Goal: Task Accomplishment & Management: Use online tool/utility

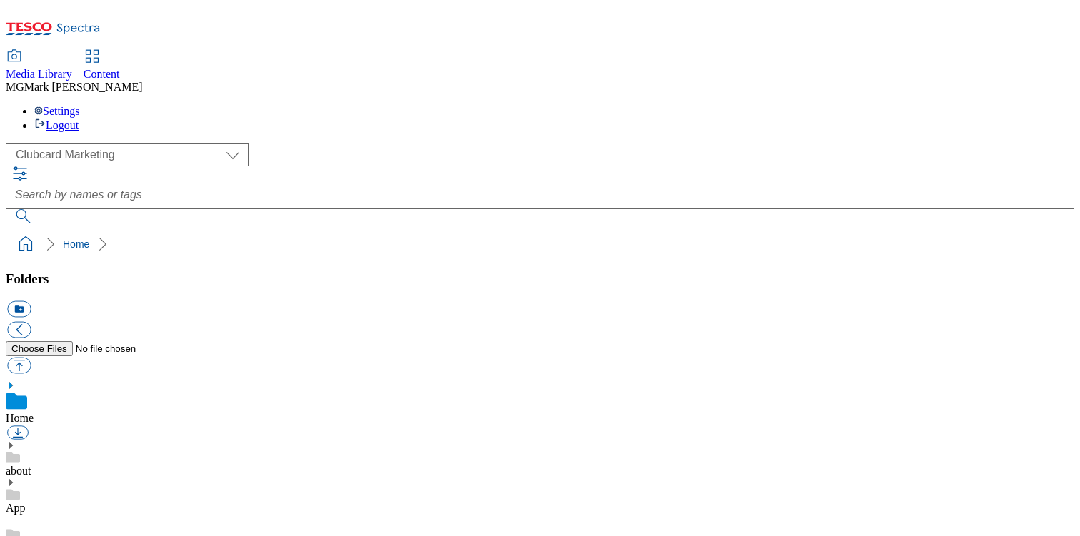
scroll to position [2, 0]
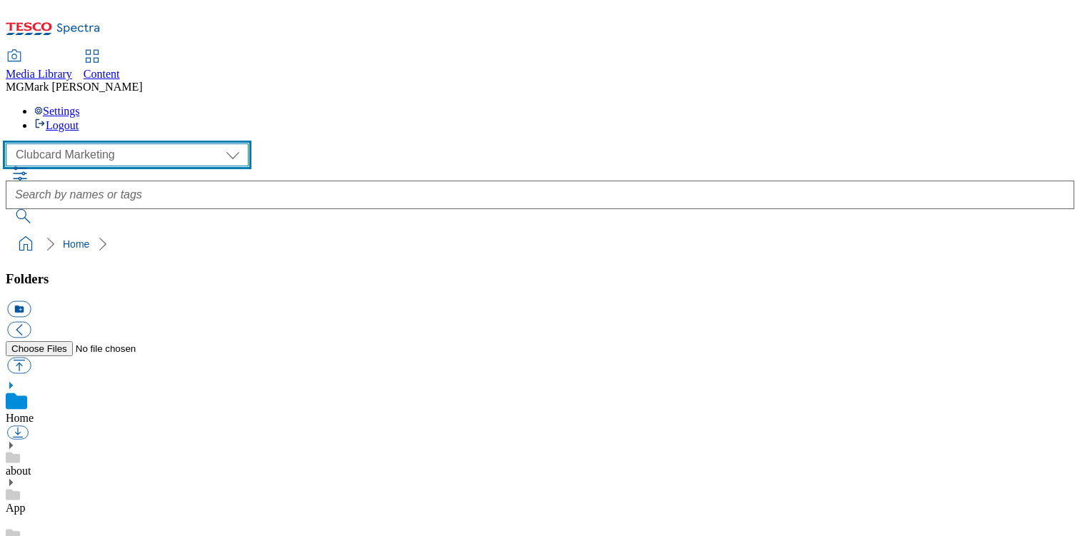
click at [116, 144] on select "Clubcard Marketing Dotcom UK FnF Stores GHS Marketing [GEOGRAPHIC_DATA] GHS Pro…" at bounding box center [127, 155] width 243 height 23
click at [10, 144] on select "Clubcard Marketing Dotcom UK FnF Stores GHS Marketing [GEOGRAPHIC_DATA] GHS Pro…" at bounding box center [127, 155] width 243 height 23
click at [129, 144] on select "Clubcard Marketing Dotcom UK FnF Stores GHS Marketing [GEOGRAPHIC_DATA] GHS Pro…" at bounding box center [127, 155] width 243 height 23
select select "flare-ghs-mktg"
click at [10, 144] on select "Clubcard Marketing Dotcom UK FnF Stores GHS Marketing [GEOGRAPHIC_DATA] GHS Pro…" at bounding box center [127, 155] width 243 height 23
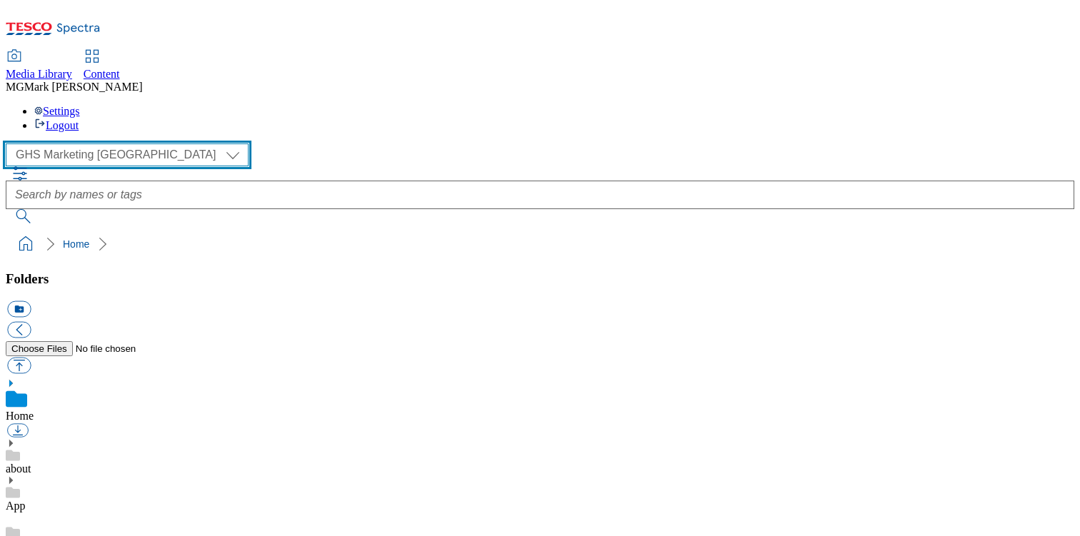
scroll to position [651, 0]
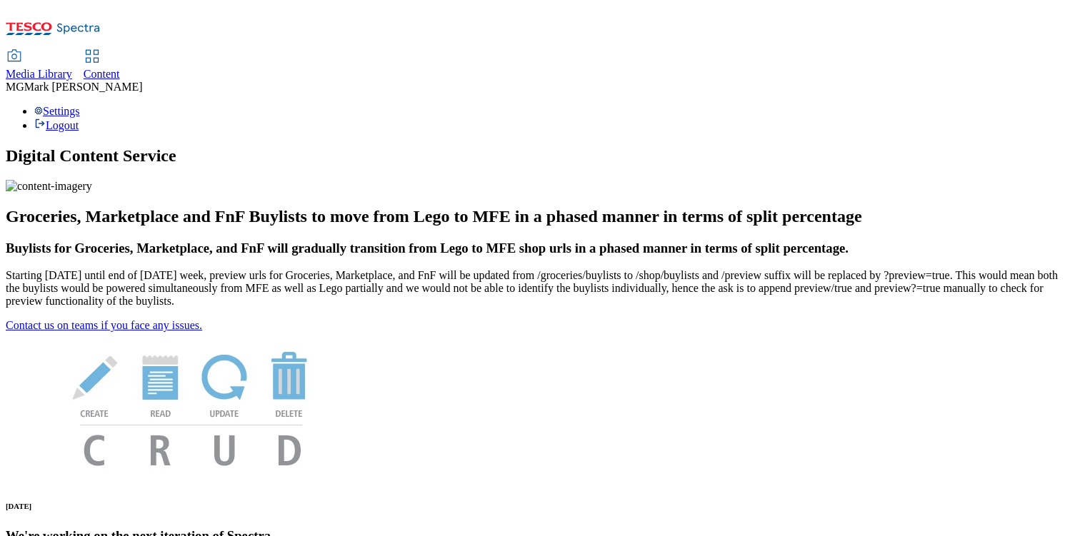
click at [72, 68] on div "Media Library" at bounding box center [39, 74] width 66 height 13
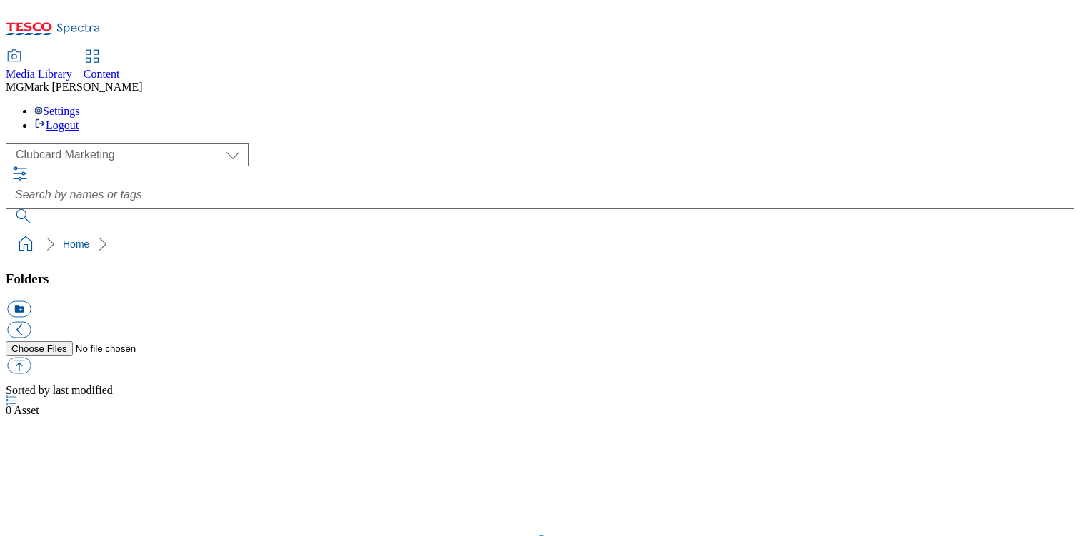
scroll to position [1, 0]
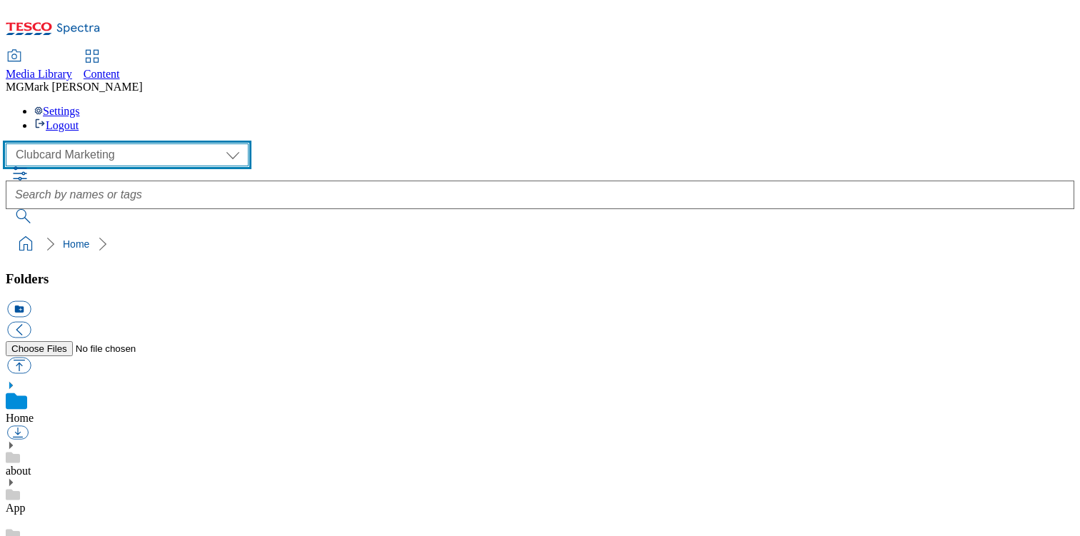
click at [117, 144] on select "Clubcard Marketing Dotcom UK FnF Stores GHS Marketing UK GHS Product UK GHS ROI…" at bounding box center [127, 155] width 243 height 23
click at [10, 144] on select "Clubcard Marketing Dotcom UK FnF Stores GHS Marketing UK GHS Product UK GHS ROI…" at bounding box center [127, 155] width 243 height 23
click at [134, 144] on select "Clubcard Marketing Dotcom UK FnF Stores GHS Marketing UK GHS Product UK GHS ROI…" at bounding box center [127, 155] width 243 height 23
select select "flare-ghs-roi"
click at [10, 144] on select "Clubcard Marketing Dotcom UK FnF Stores GHS Marketing UK GHS Product UK GHS ROI…" at bounding box center [127, 155] width 243 height 23
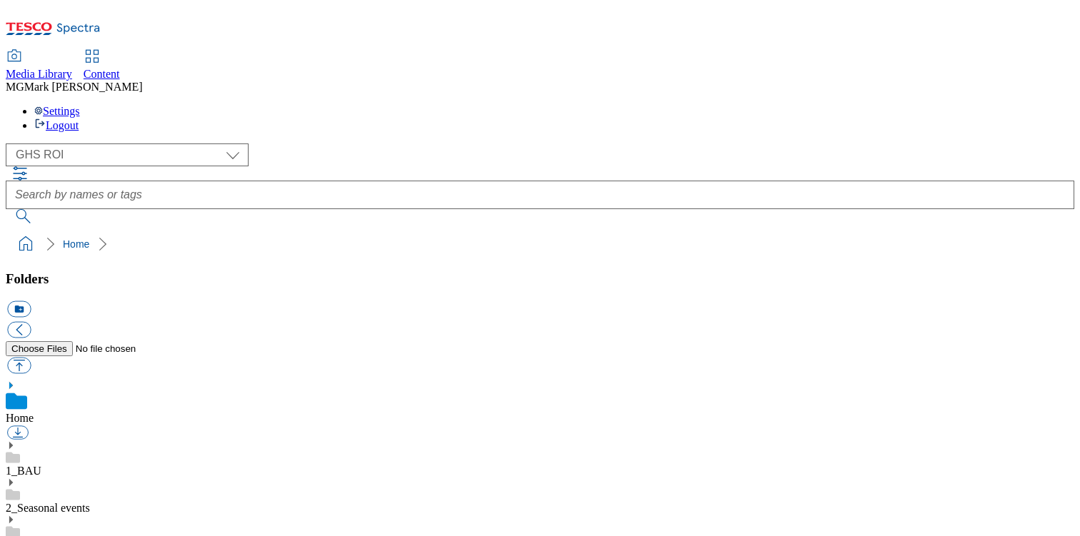
click at [13, 442] on use at bounding box center [11, 445] width 4 height 7
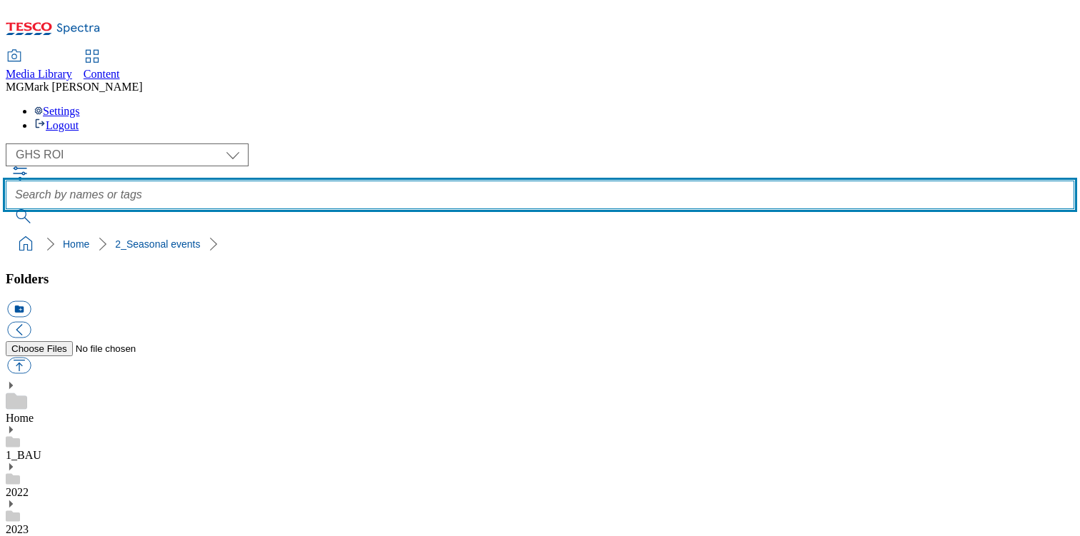
click at [476, 181] on input "text" at bounding box center [540, 195] width 1068 height 29
type input "apm"
click at [6, 209] on button "submit" at bounding box center [24, 216] width 37 height 14
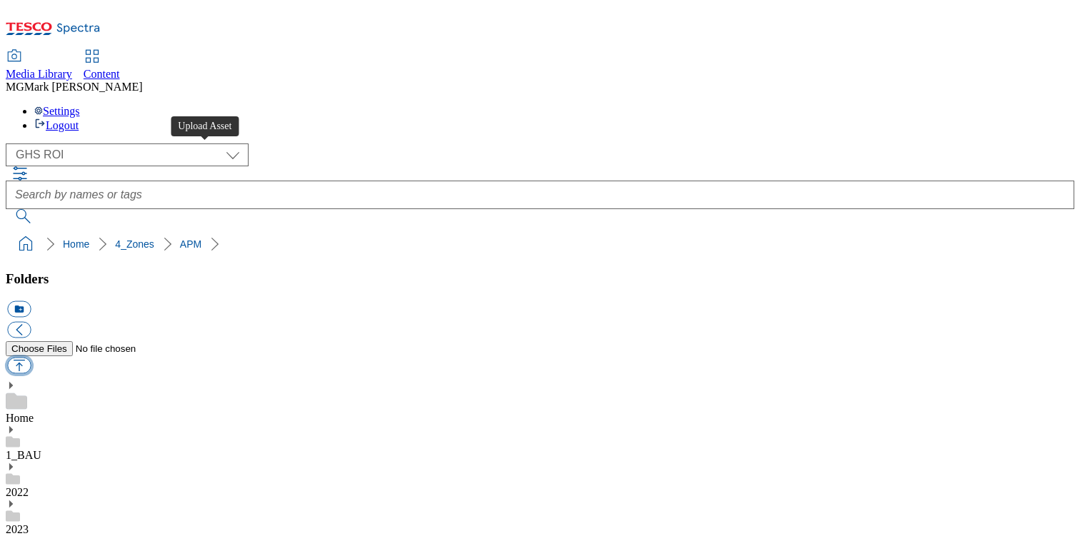
click at [31, 358] on button "button" at bounding box center [19, 366] width 24 height 16
type input "C:\fakepath\Aldi_Price_Match_10-Sep.pdf"
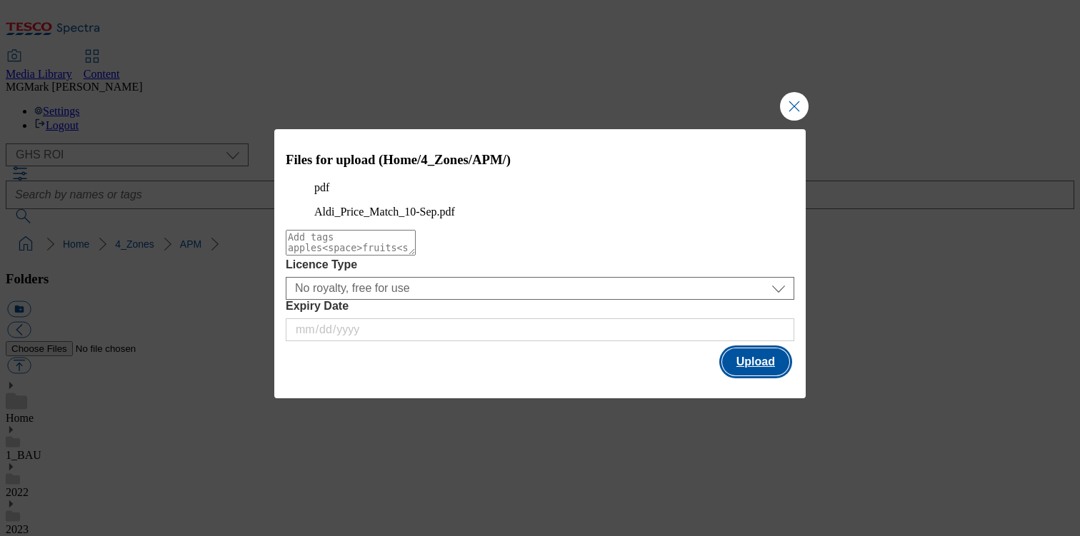
click at [771, 376] on button "Upload" at bounding box center [755, 362] width 67 height 27
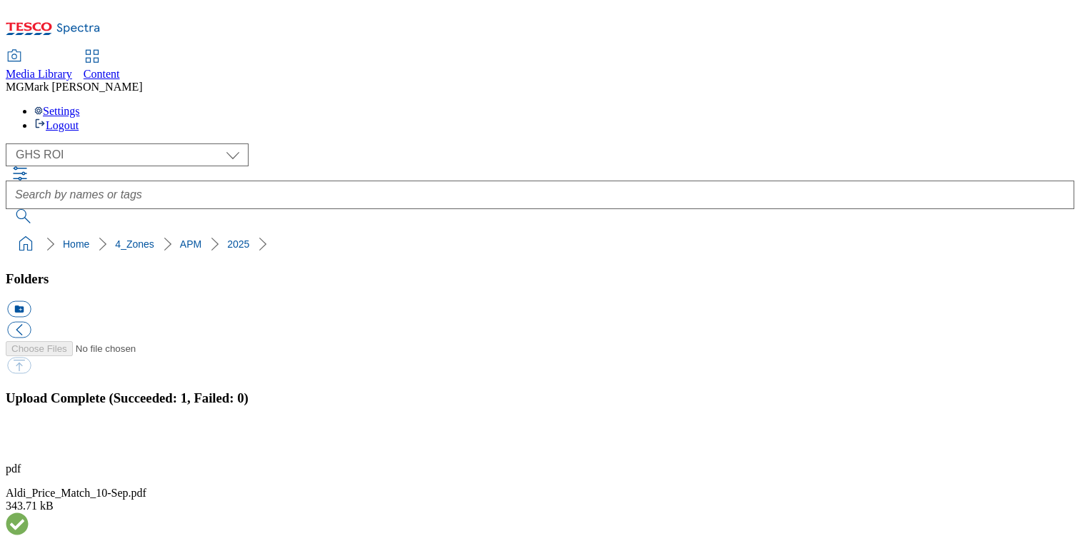
click at [29, 436] on button "button" at bounding box center [17, 443] width 21 height 14
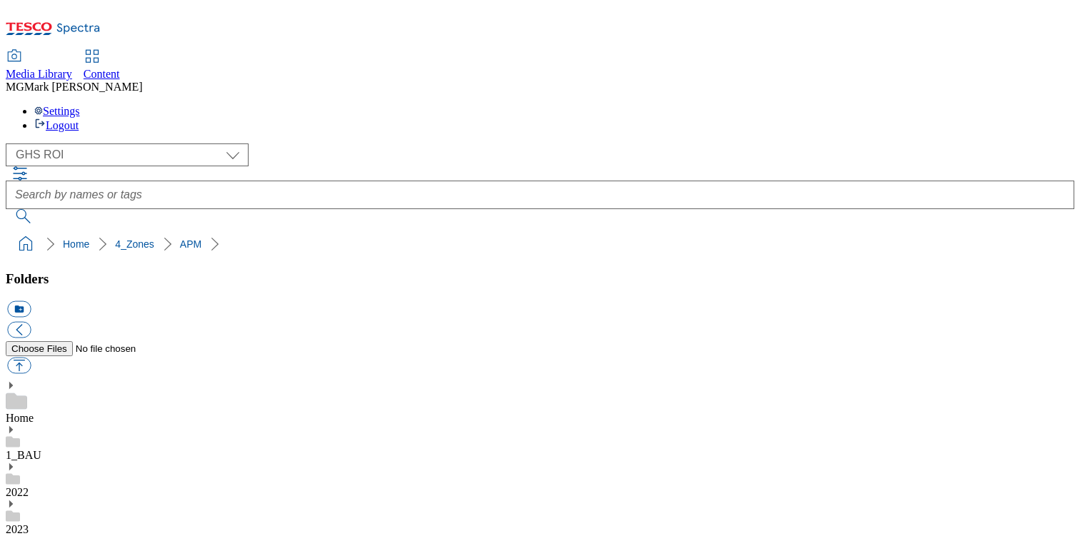
scroll to position [977, 0]
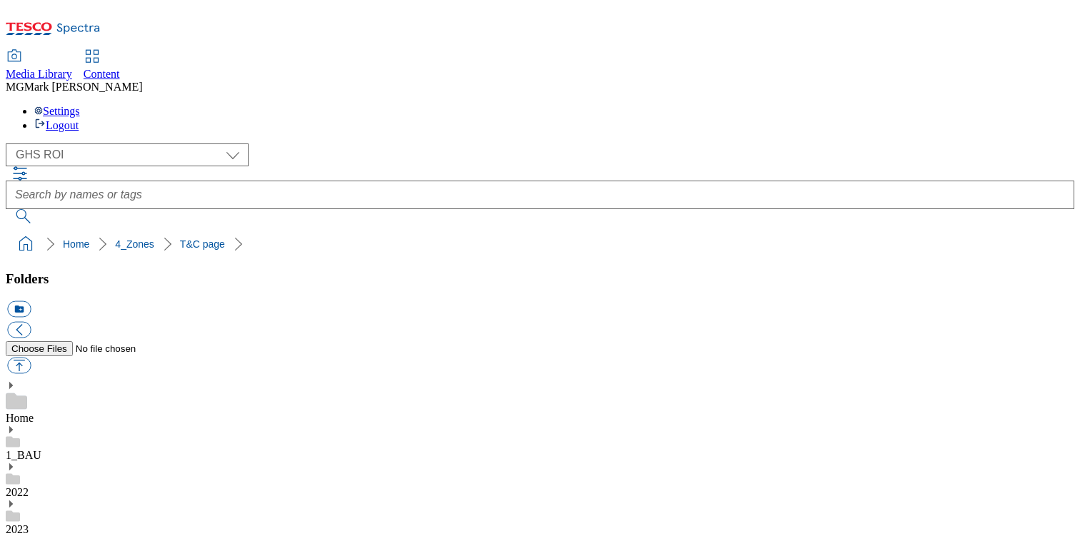
scroll to position [92, 0]
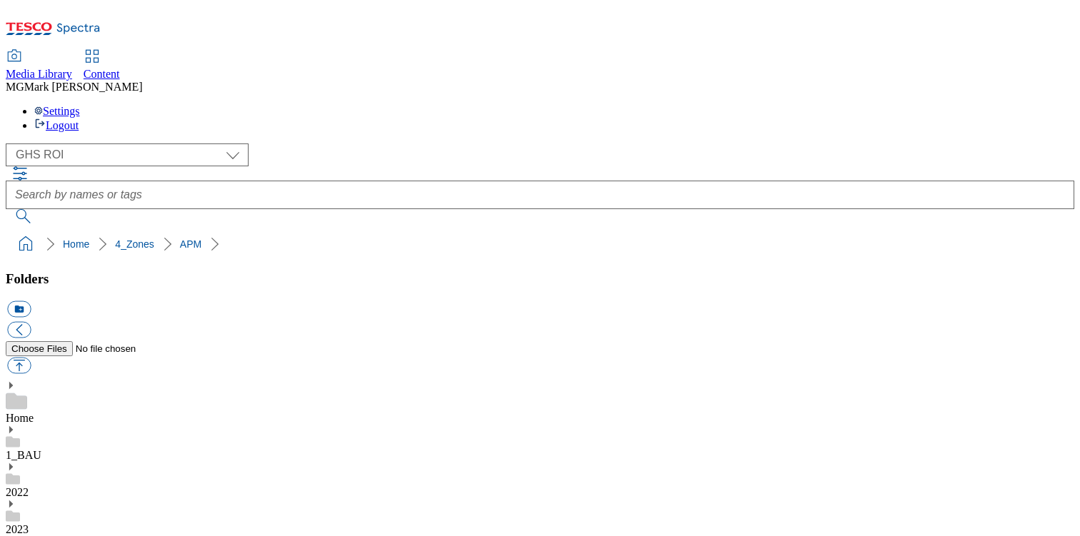
scroll to position [16, 0]
